Goal: Information Seeking & Learning: Stay updated

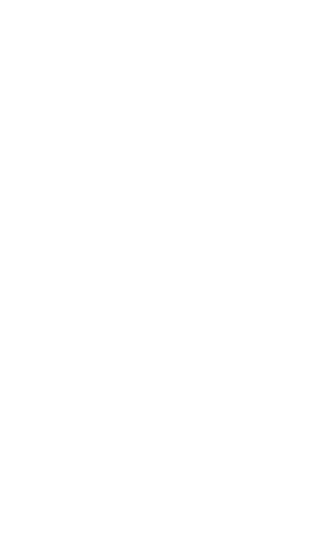
scroll to position [1170, 0]
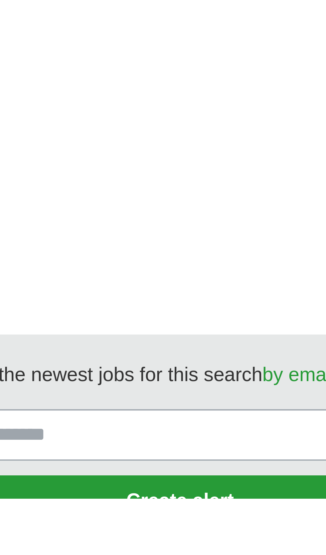
scroll to position [1257, 0]
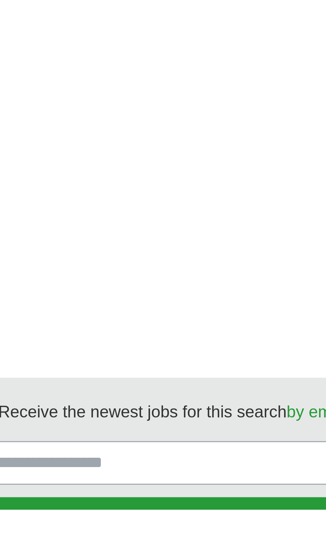
scroll to position [1233, 0]
